Goal: Task Accomplishment & Management: Manage account settings

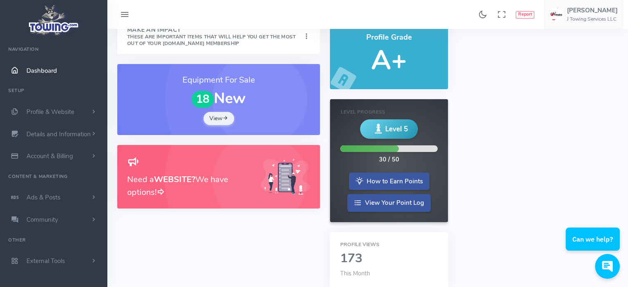
scroll to position [6, 0]
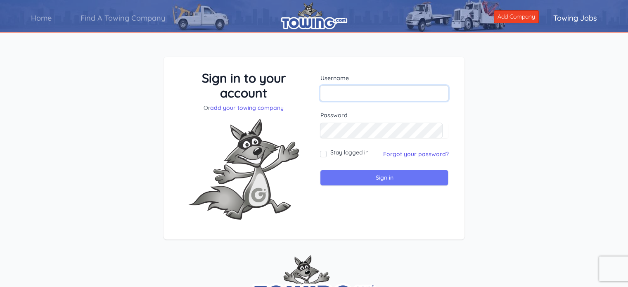
type input "[EMAIL_ADDRESS][DOMAIN_NAME]"
click at [352, 171] on input "Sign in" at bounding box center [384, 178] width 128 height 16
